Goal: Navigation & Orientation: Find specific page/section

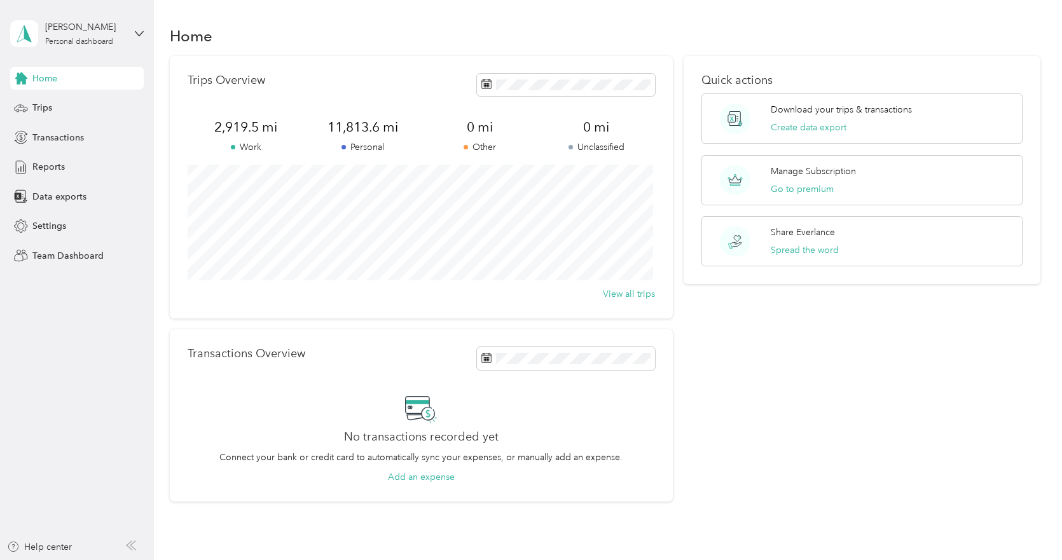
click at [104, 129] on div "Transactions" at bounding box center [77, 137] width 134 height 23
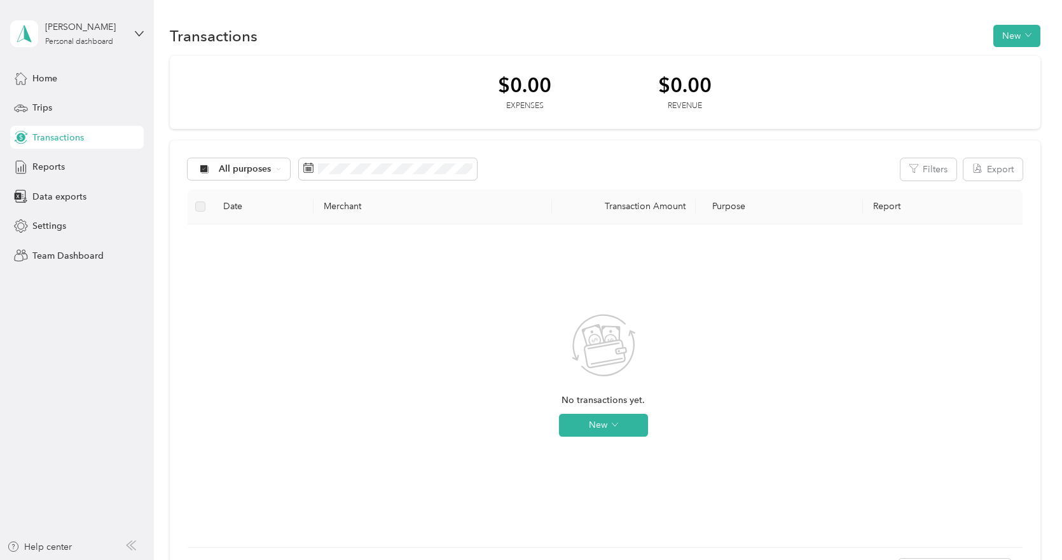
click at [63, 109] on div "Trips" at bounding box center [77, 108] width 134 height 23
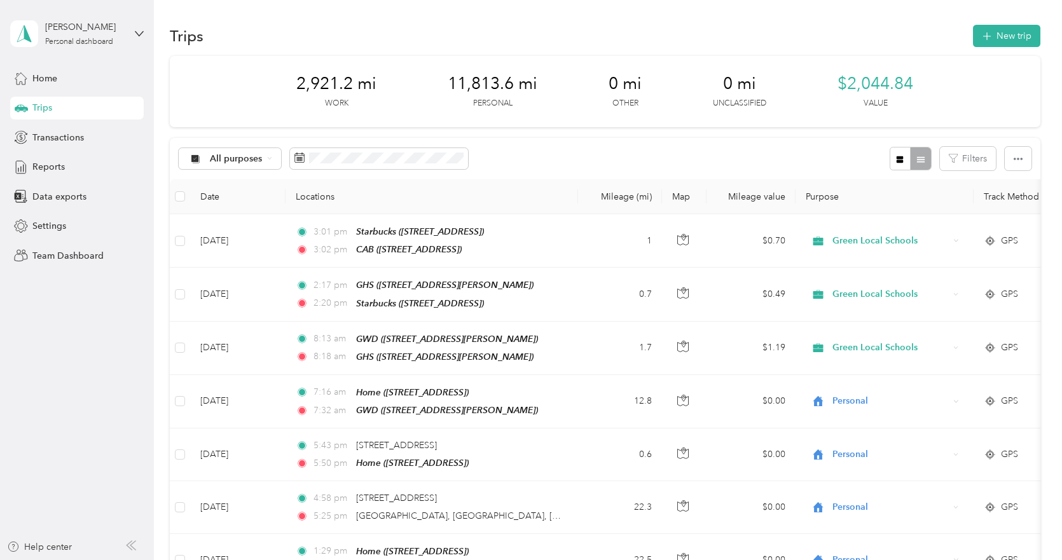
click at [508, 99] on p "Personal" at bounding box center [492, 103] width 39 height 11
